Goal: Task Accomplishment & Management: Use online tool/utility

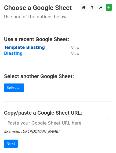
click at [19, 47] on strong "Template Blasting" at bounding box center [24, 47] width 41 height 5
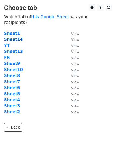
click at [14, 37] on strong "Sheet14" at bounding box center [13, 39] width 19 height 5
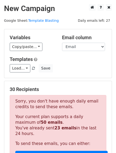
scroll to position [33, 0]
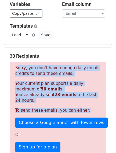
drag, startPoint x: 84, startPoint y: 108, endPoint x: 15, endPoint y: 69, distance: 79.5
click at [15, 69] on div "Sorry, you don't have enough daily email credits to send these emails. Your cur…" at bounding box center [58, 118] width 97 height 113
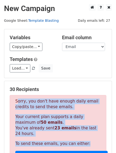
click at [43, 21] on link "Template Blasting" at bounding box center [43, 21] width 31 height 4
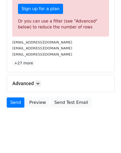
scroll to position [138, 0]
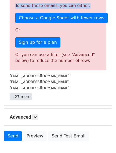
click at [22, 97] on link "+27 more" at bounding box center [21, 97] width 23 height 7
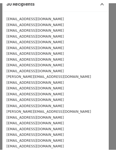
scroll to position [77, 0]
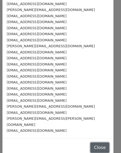
drag, startPoint x: 94, startPoint y: 142, endPoint x: 93, endPoint y: 138, distance: 3.8
click at [93, 143] on button "Close" at bounding box center [100, 148] width 19 height 10
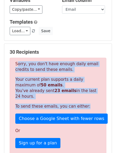
scroll to position [0, 0]
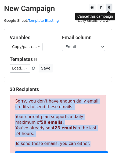
click at [110, 8] on icon at bounding box center [109, 7] width 3 height 4
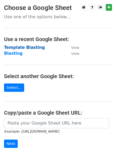
click at [28, 46] on strong "Template Blasting" at bounding box center [24, 47] width 41 height 5
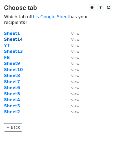
click at [13, 37] on strong "Sheet14" at bounding box center [13, 39] width 19 height 5
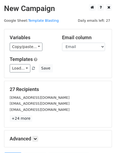
scroll to position [55, 0]
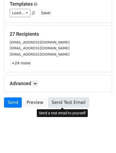
click at [69, 102] on link "Send Test Email" at bounding box center [68, 103] width 41 height 10
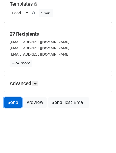
click at [12, 105] on link "Send" at bounding box center [13, 103] width 18 height 10
